Goal: Transaction & Acquisition: Book appointment/travel/reservation

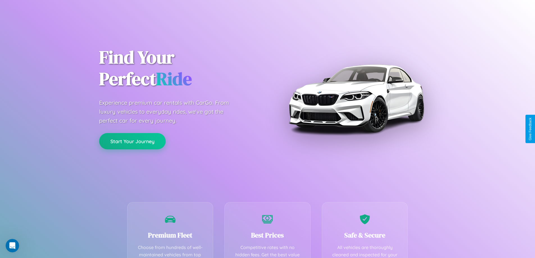
click at [132, 141] on button "Start Your Journey" at bounding box center [132, 141] width 67 height 16
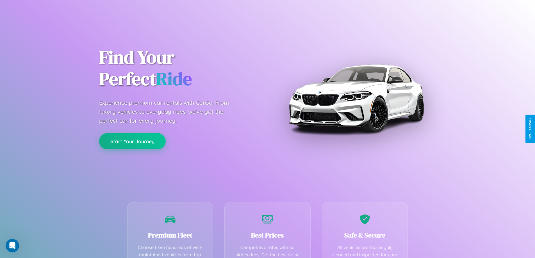
click at [132, 141] on button "Start Your Journey" at bounding box center [132, 141] width 67 height 16
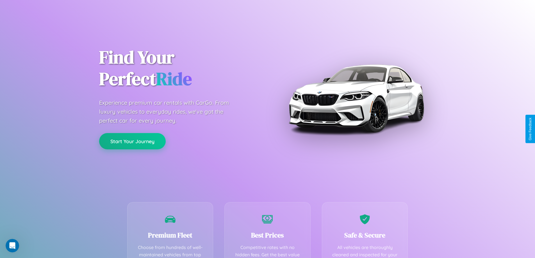
click at [132, 141] on button "Start Your Journey" at bounding box center [132, 141] width 67 height 16
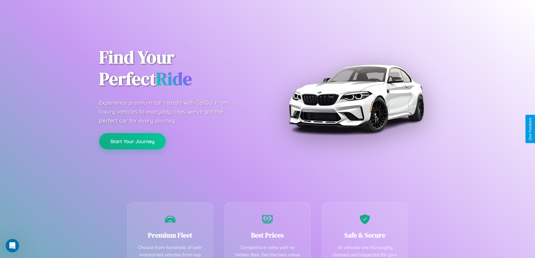
click at [132, 141] on button "Start Your Journey" at bounding box center [132, 141] width 67 height 16
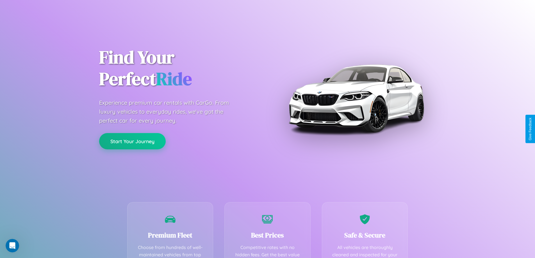
click at [132, 141] on button "Start Your Journey" at bounding box center [132, 141] width 67 height 16
